Goal: Navigation & Orientation: Find specific page/section

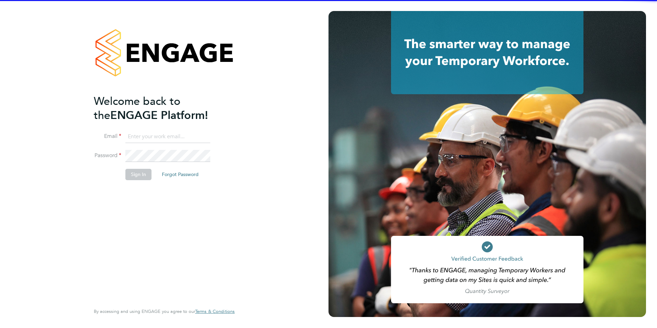
type input "ellis@wearetecrec.com"
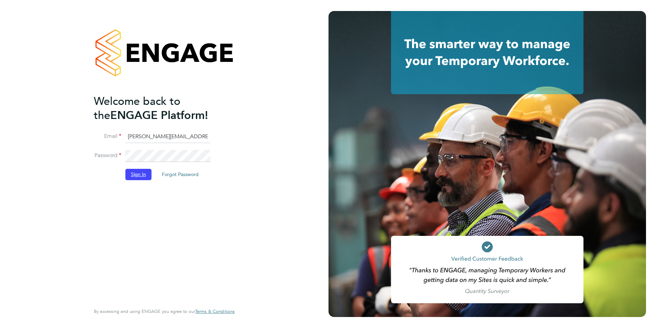
click at [134, 172] on button "Sign In" at bounding box center [138, 174] width 26 height 11
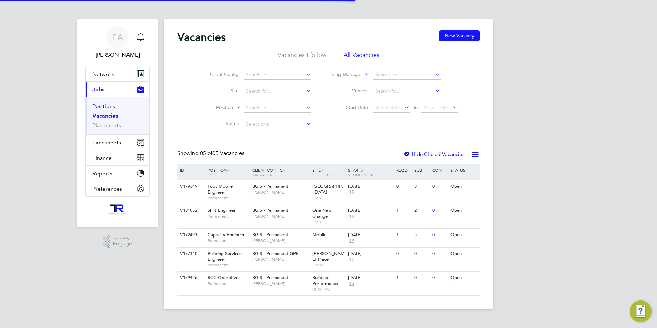
click at [98, 109] on link "Positions" at bounding box center [103, 106] width 23 height 7
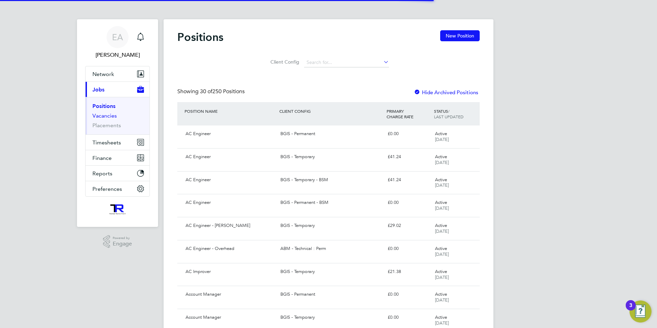
click at [105, 116] on link "Vacancies" at bounding box center [104, 115] width 24 height 7
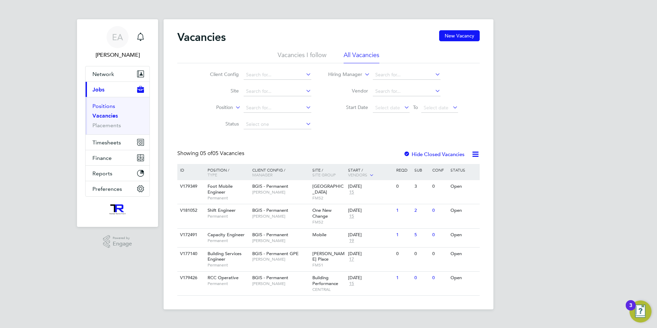
click at [99, 107] on link "Positions" at bounding box center [103, 106] width 23 height 7
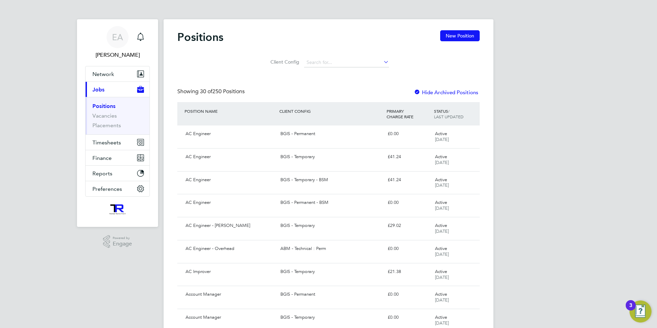
click at [114, 110] on li "Positions" at bounding box center [118, 108] width 52 height 10
click at [113, 114] on link "Vacancies" at bounding box center [104, 115] width 24 height 7
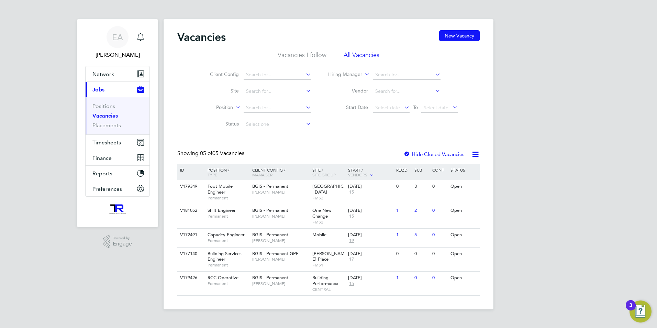
click at [100, 101] on ul "Positions Vacancies Placements" at bounding box center [118, 115] width 64 height 37
click at [101, 107] on link "Positions" at bounding box center [103, 106] width 23 height 7
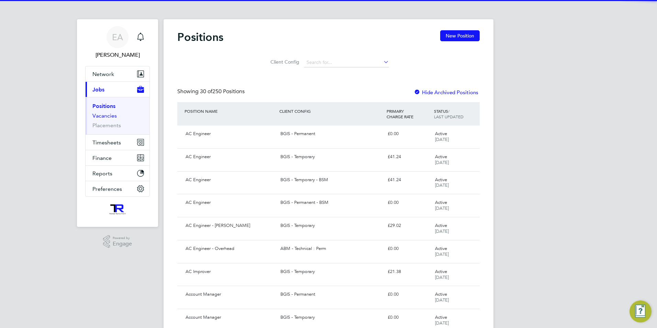
click at [104, 118] on link "Vacancies" at bounding box center [104, 115] width 24 height 7
